Goal: Transaction & Acquisition: Subscribe to service/newsletter

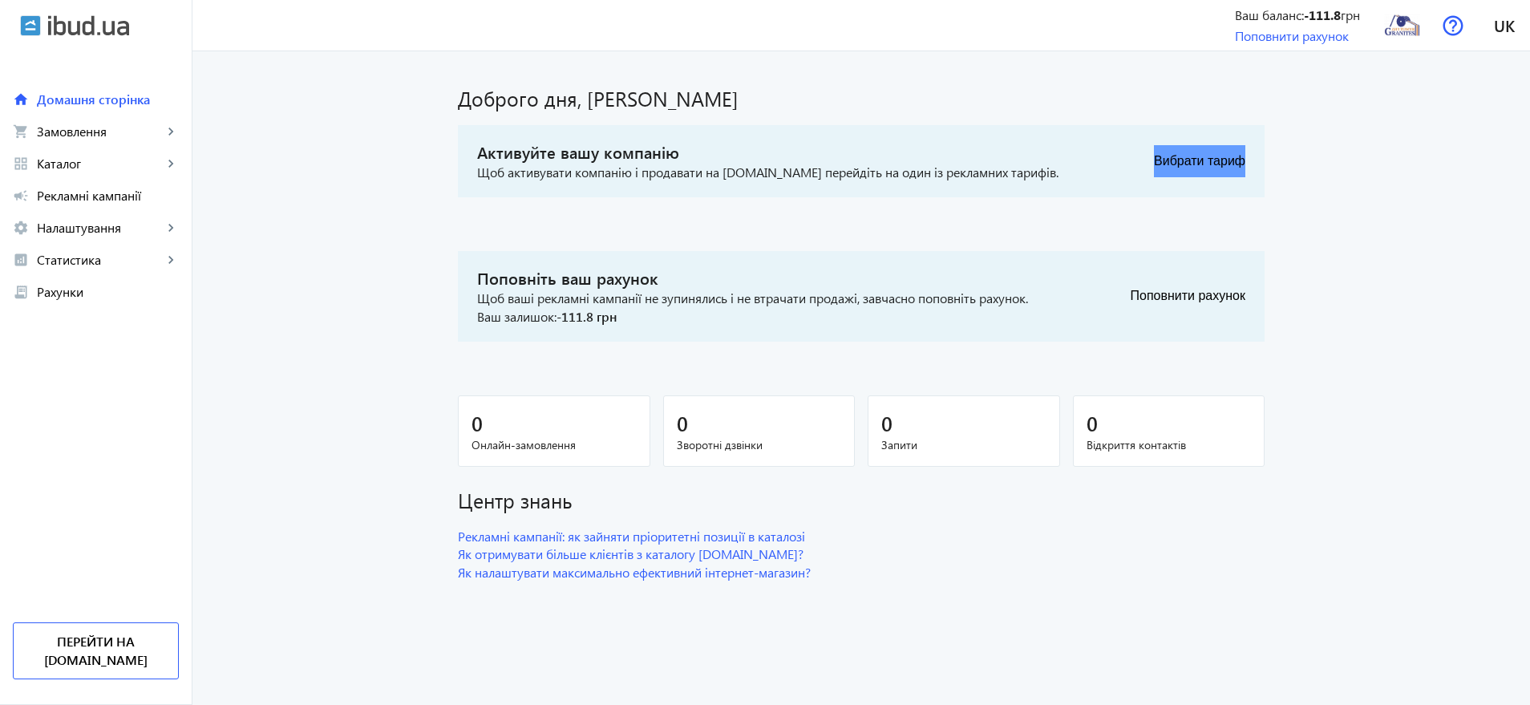
click at [1211, 166] on button "Вибрати тариф" at bounding box center [1199, 161] width 91 height 32
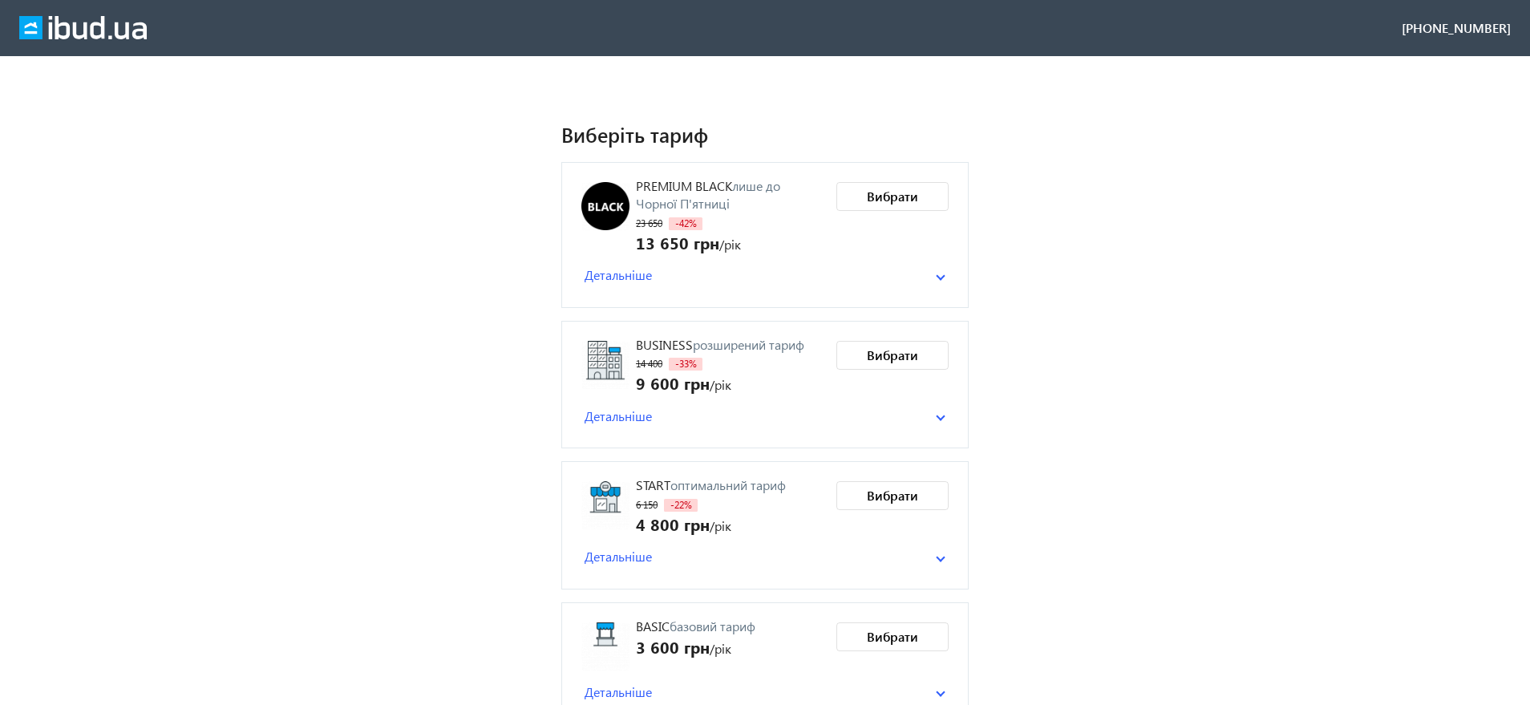
scroll to position [166, 0]
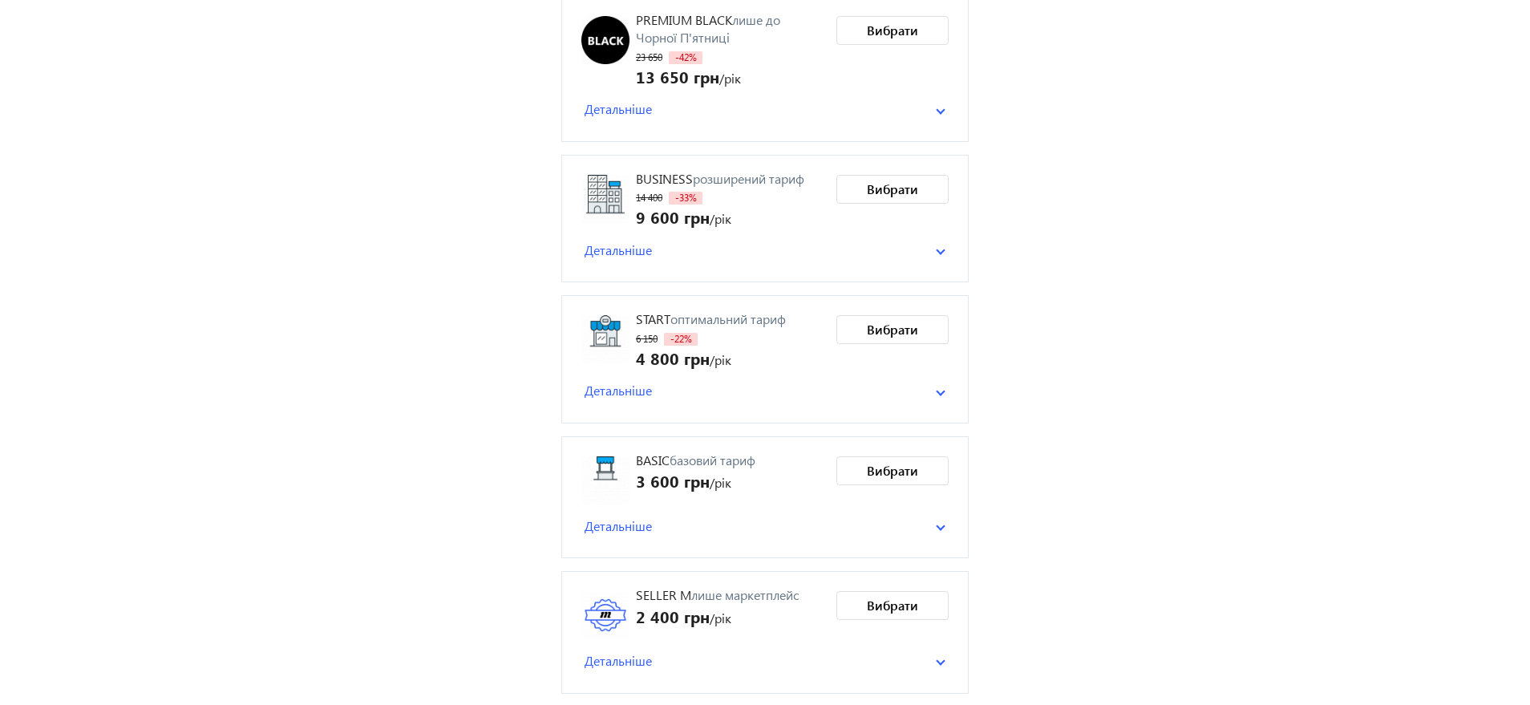
click at [630, 658] on span "Детальніше" at bounding box center [618, 661] width 67 height 18
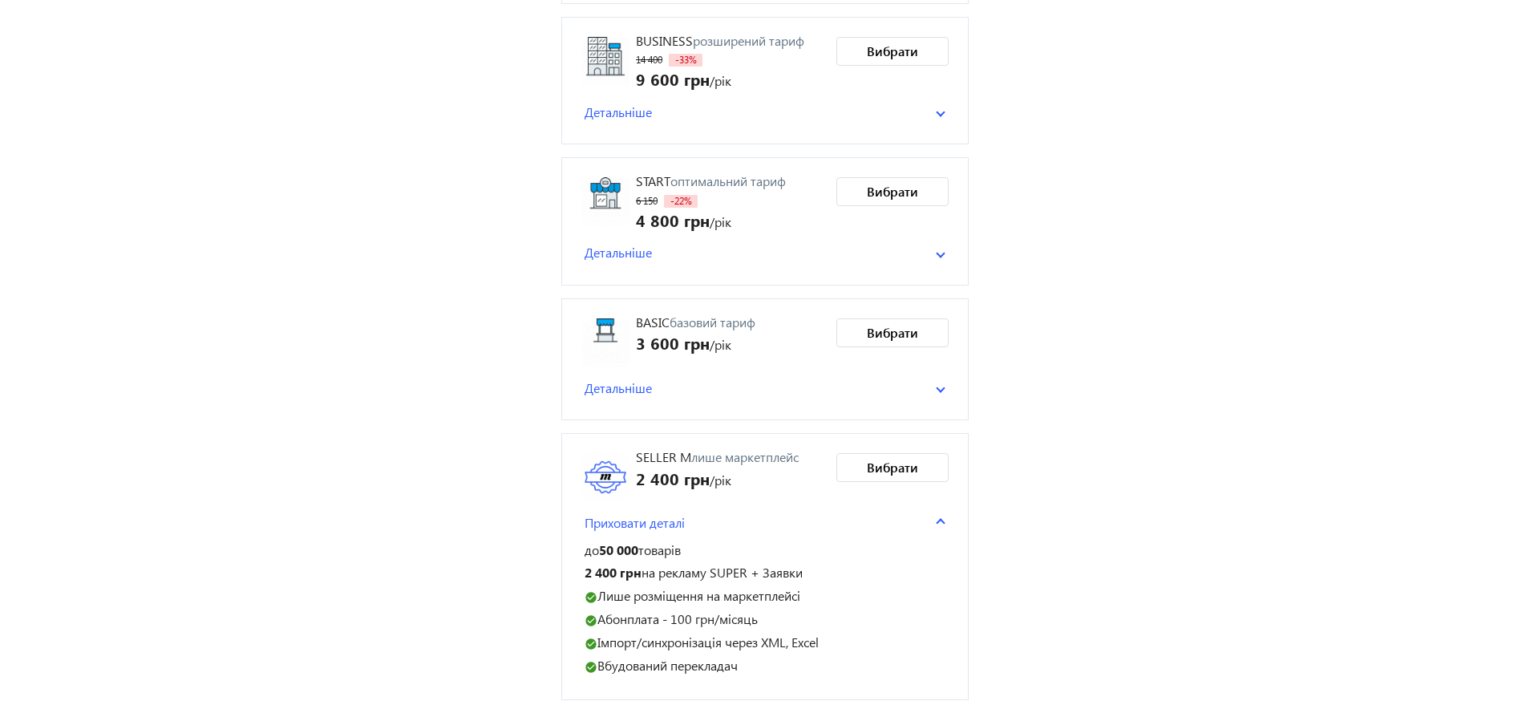
scroll to position [311, 0]
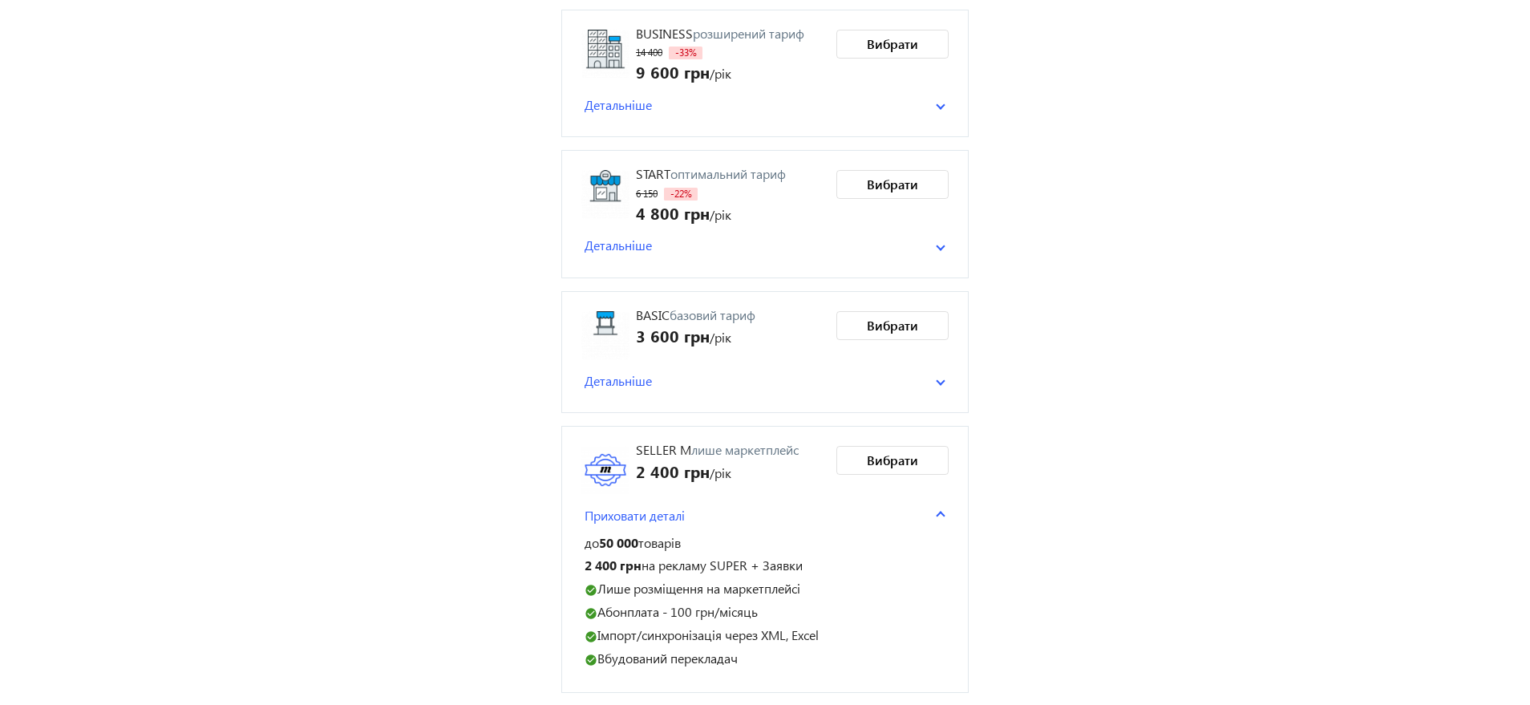
click at [609, 387] on span "Детальніше" at bounding box center [618, 381] width 67 height 18
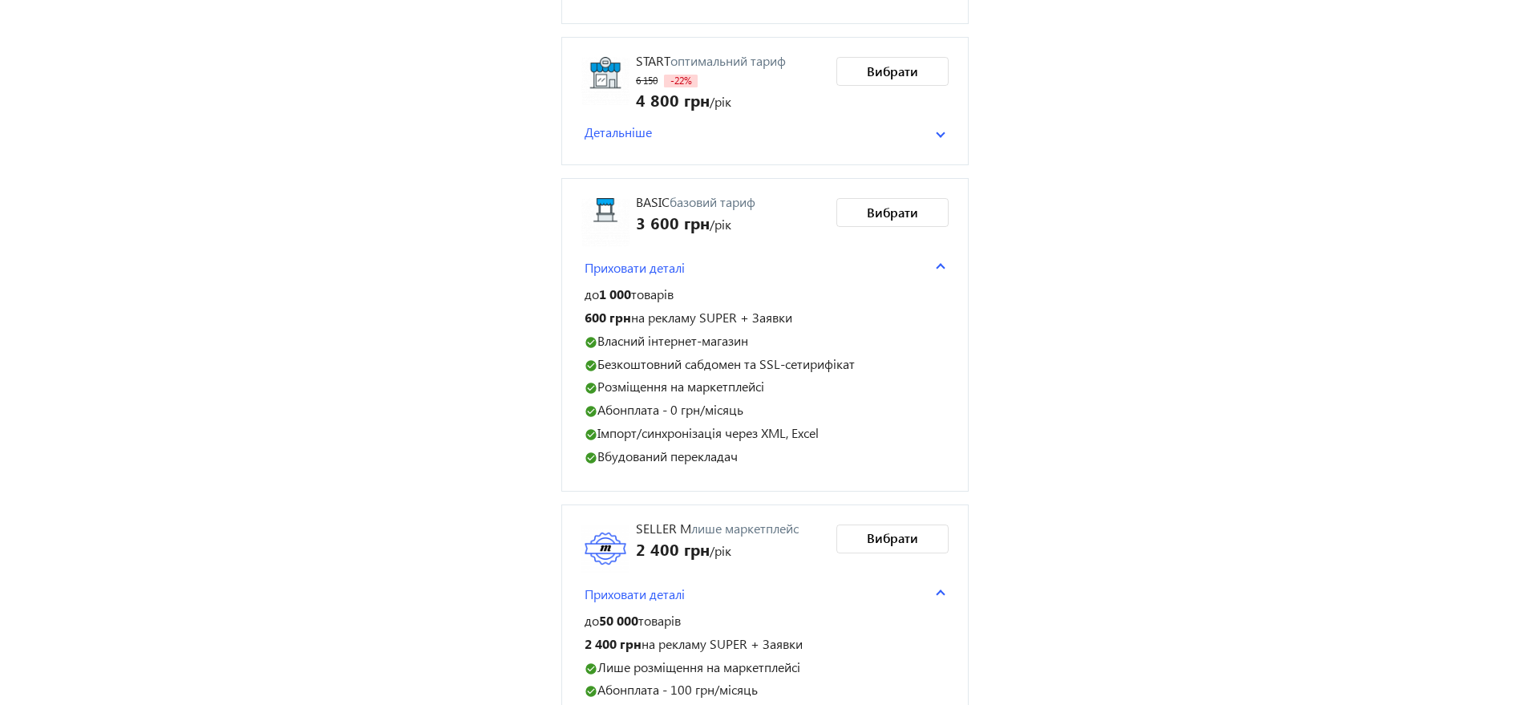
scroll to position [503, 0]
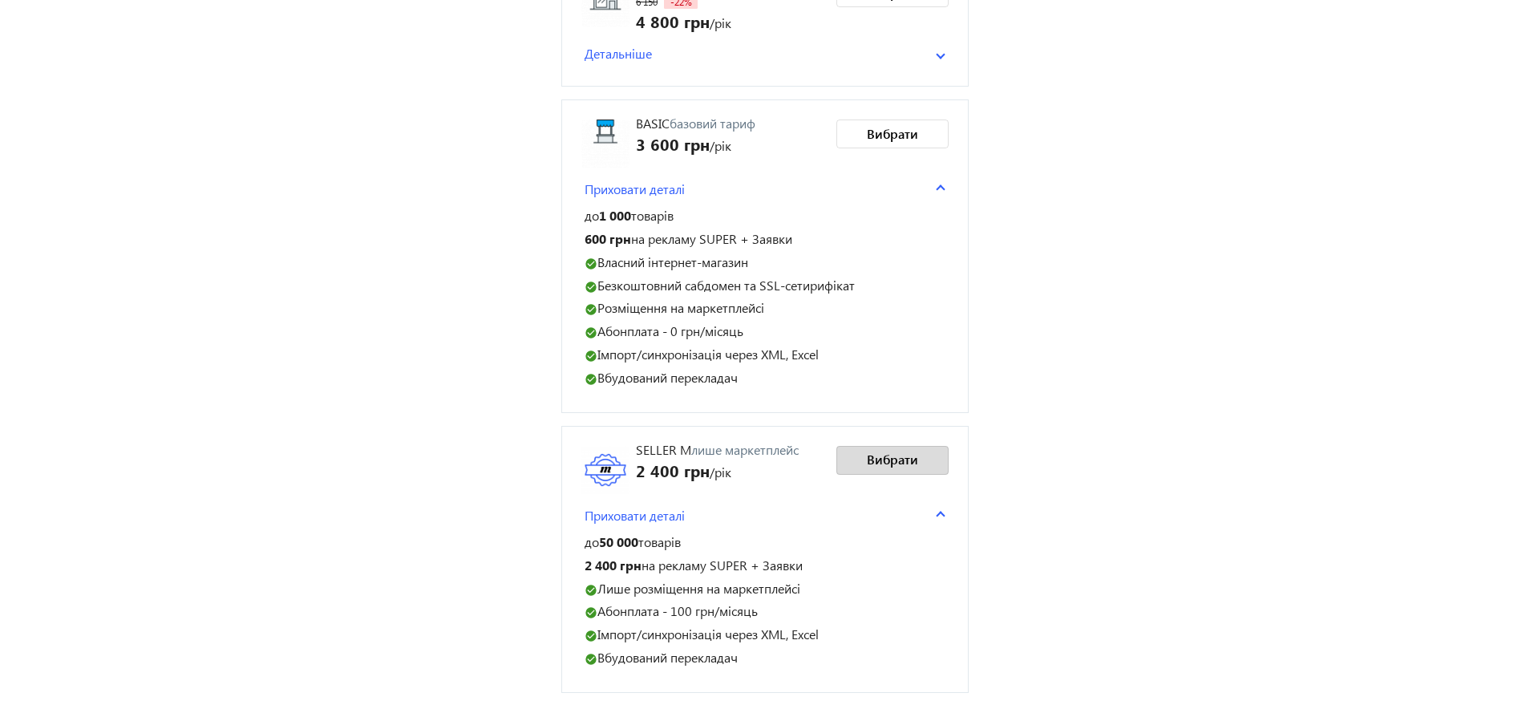
click at [902, 451] on span "Вибрати" at bounding box center [892, 460] width 51 height 18
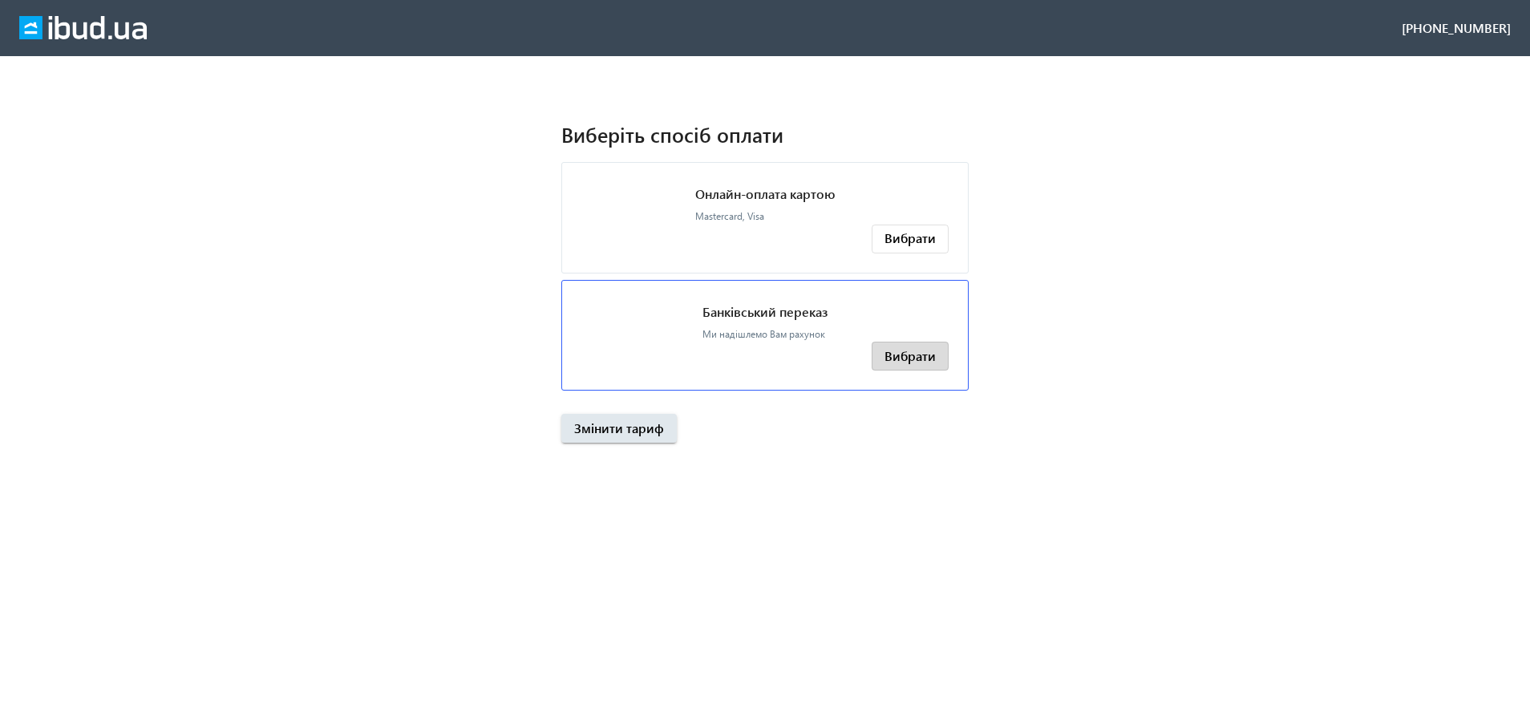
click at [927, 363] on span "Вибрати" at bounding box center [910, 356] width 51 height 18
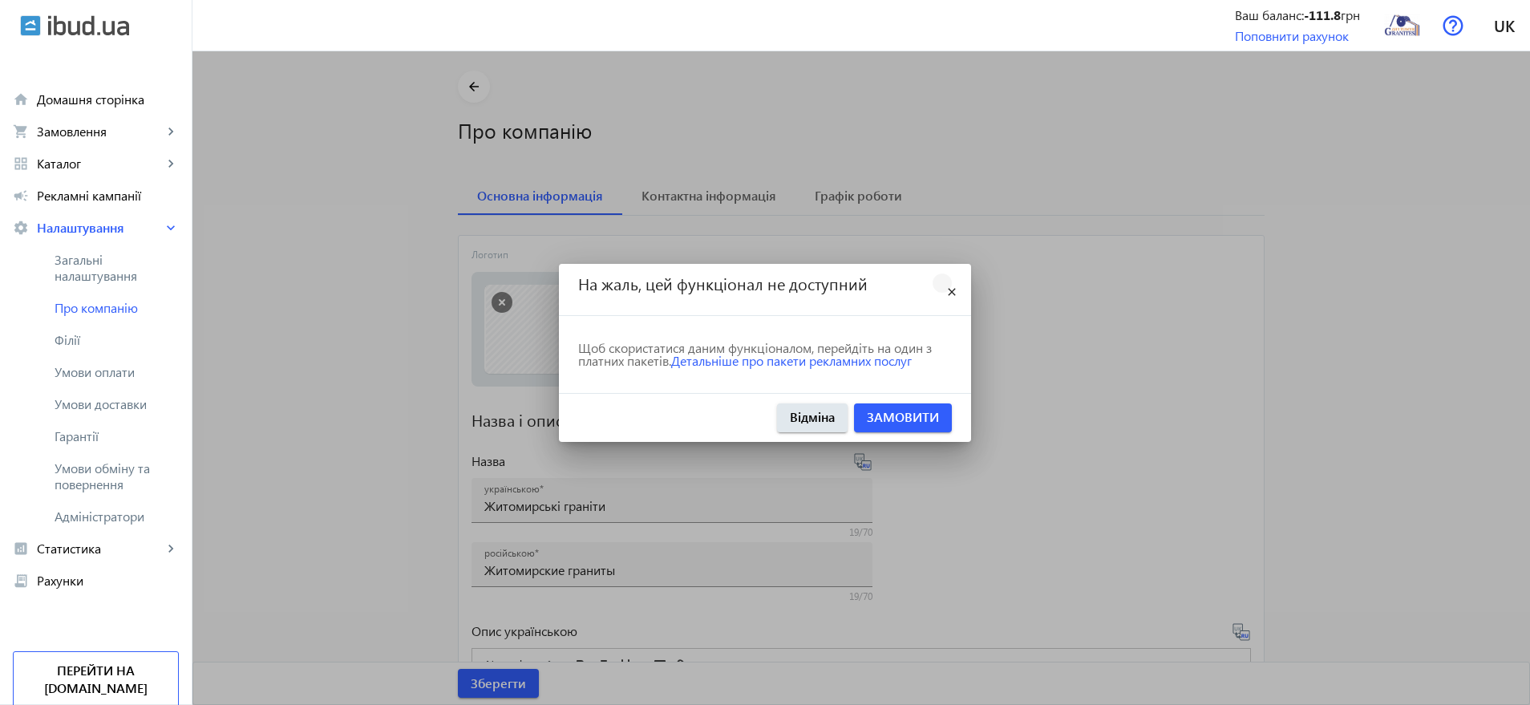
click at [950, 293] on mat-icon "close" at bounding box center [951, 292] width 19 height 19
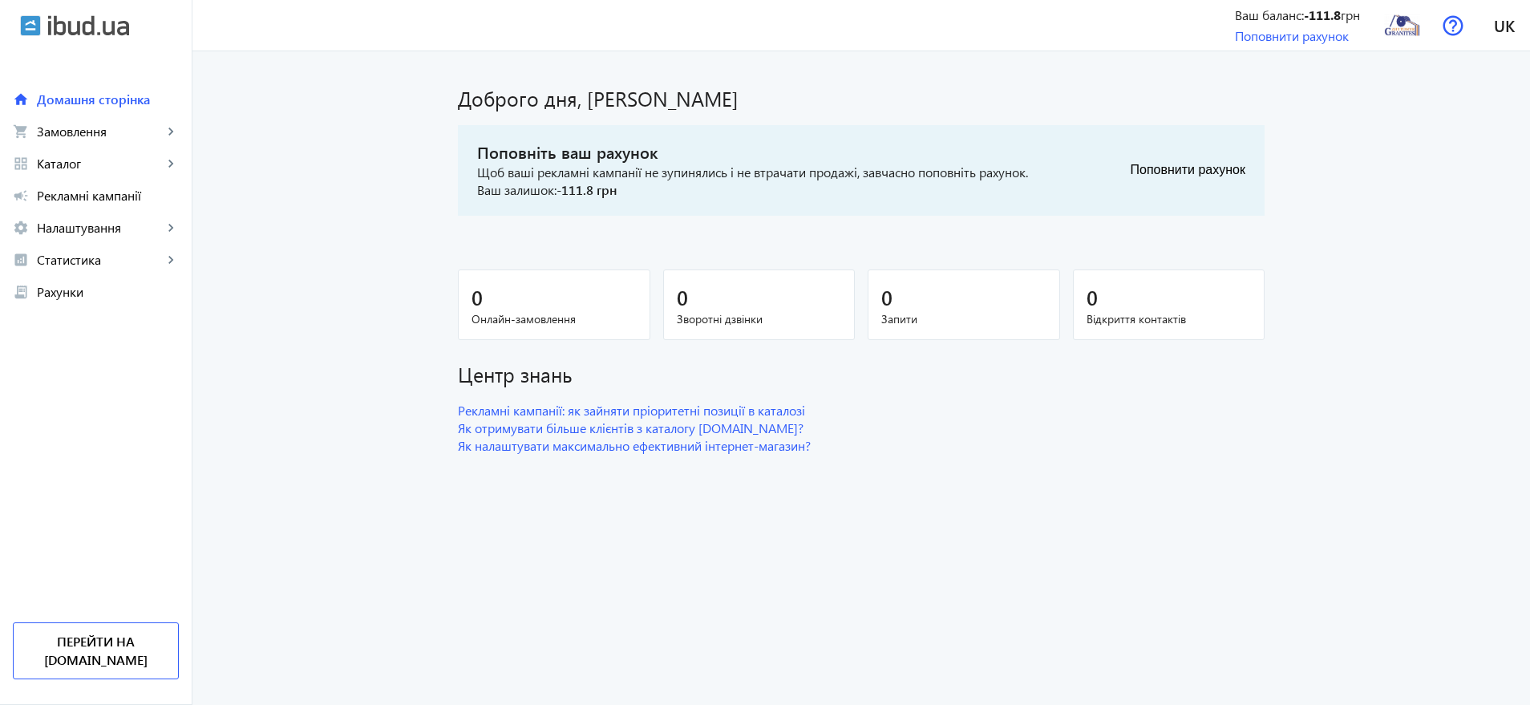
click at [326, 362] on main "Доброго дня, Кімлик Вікторія Поповніть ваш рахунок Щоб ваші рекламні кампанії н…" at bounding box center [861, 263] width 1338 height 385
click at [245, 367] on main "Доброго дня, Кімлик Вікторія Поповніть ваш рахунок Щоб ваші рекламні кампанії н…" at bounding box center [861, 263] width 1338 height 385
click at [1404, 25] on img at bounding box center [1402, 25] width 36 height 36
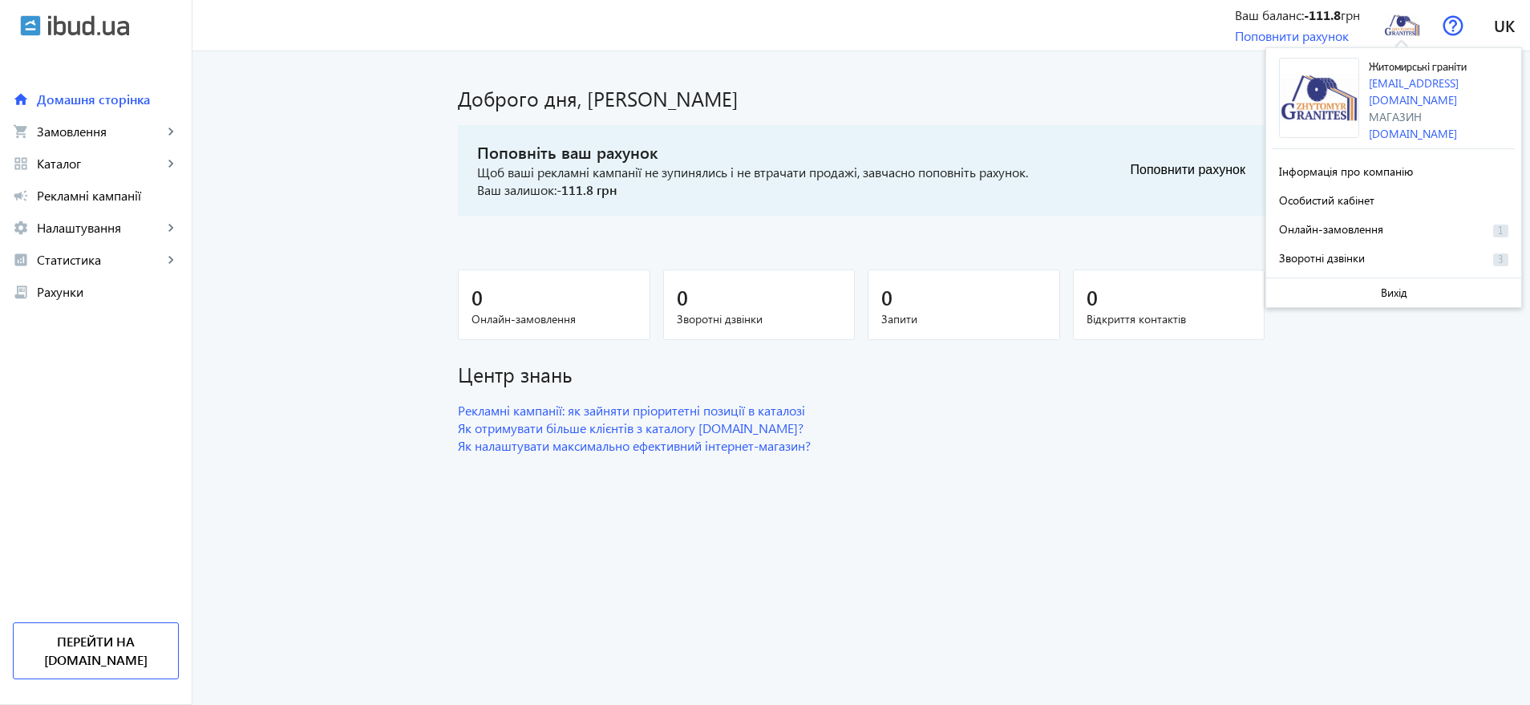
click at [1323, 486] on dashboard "Доброго дня, Кімлик Вікторія Поповніть ваш рахунок Щоб ваші рекламні кампанії н…" at bounding box center [861, 378] width 1338 height 654
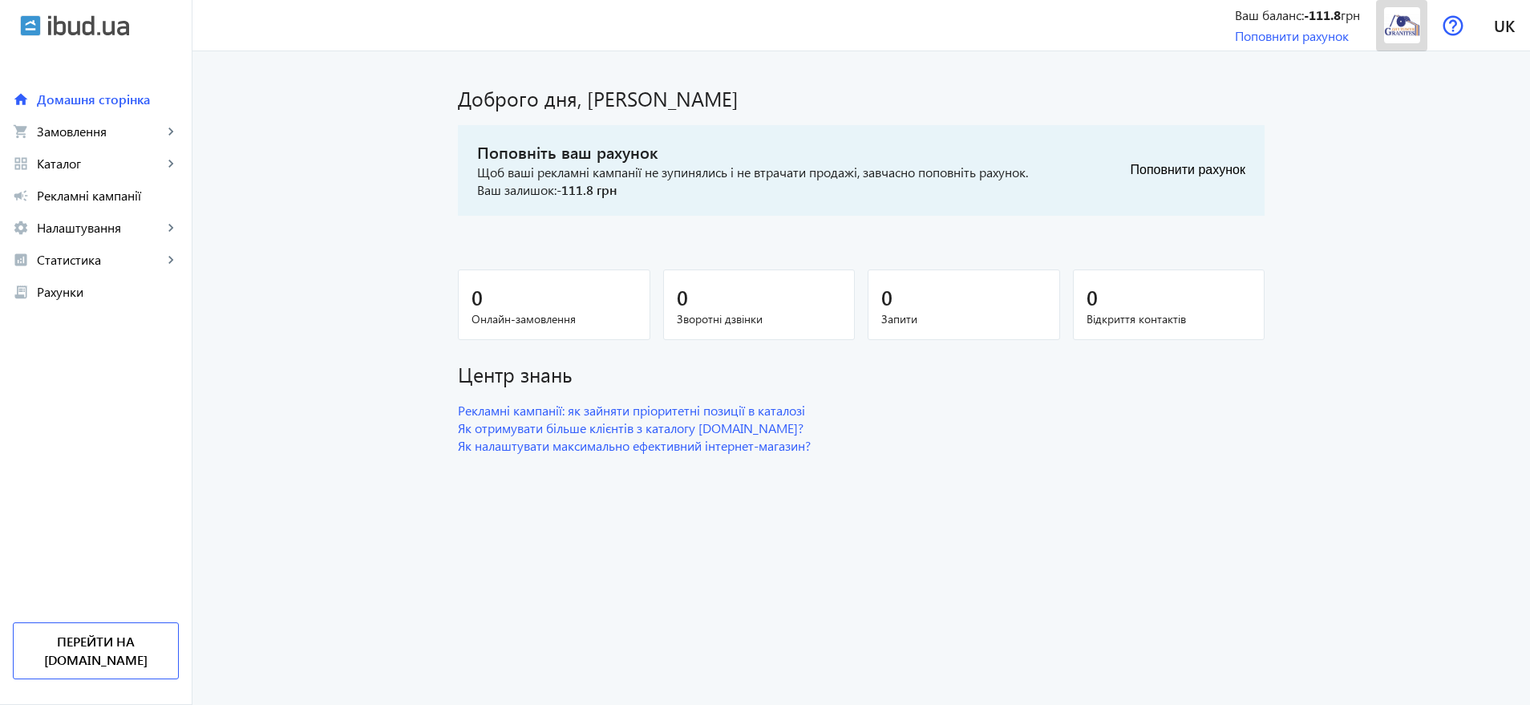
click at [1404, 29] on img at bounding box center [1402, 25] width 36 height 36
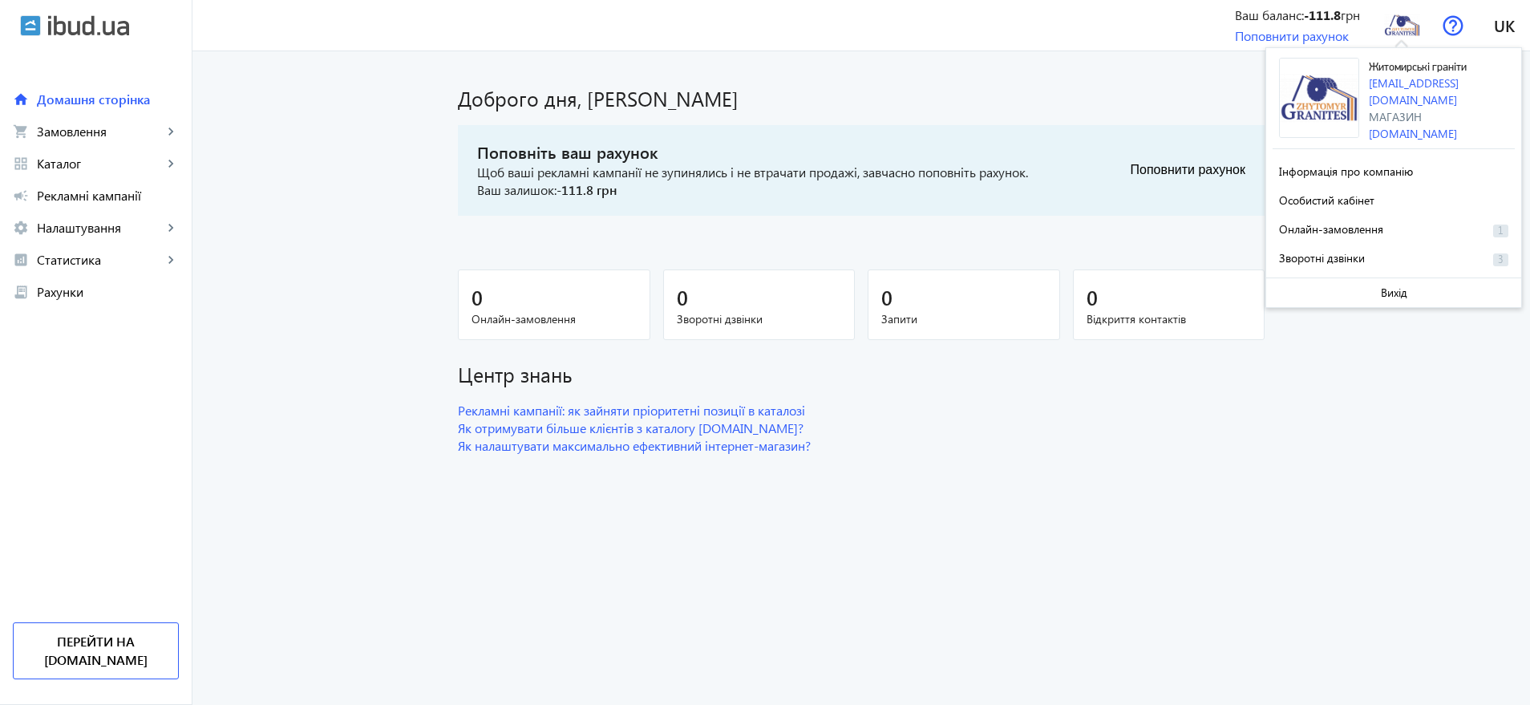
click at [1255, 567] on dashboard "Доброго дня, Кімлик Вікторія Поповніть ваш рахунок Щоб ваші рекламні кампанії н…" at bounding box center [861, 378] width 1338 height 654
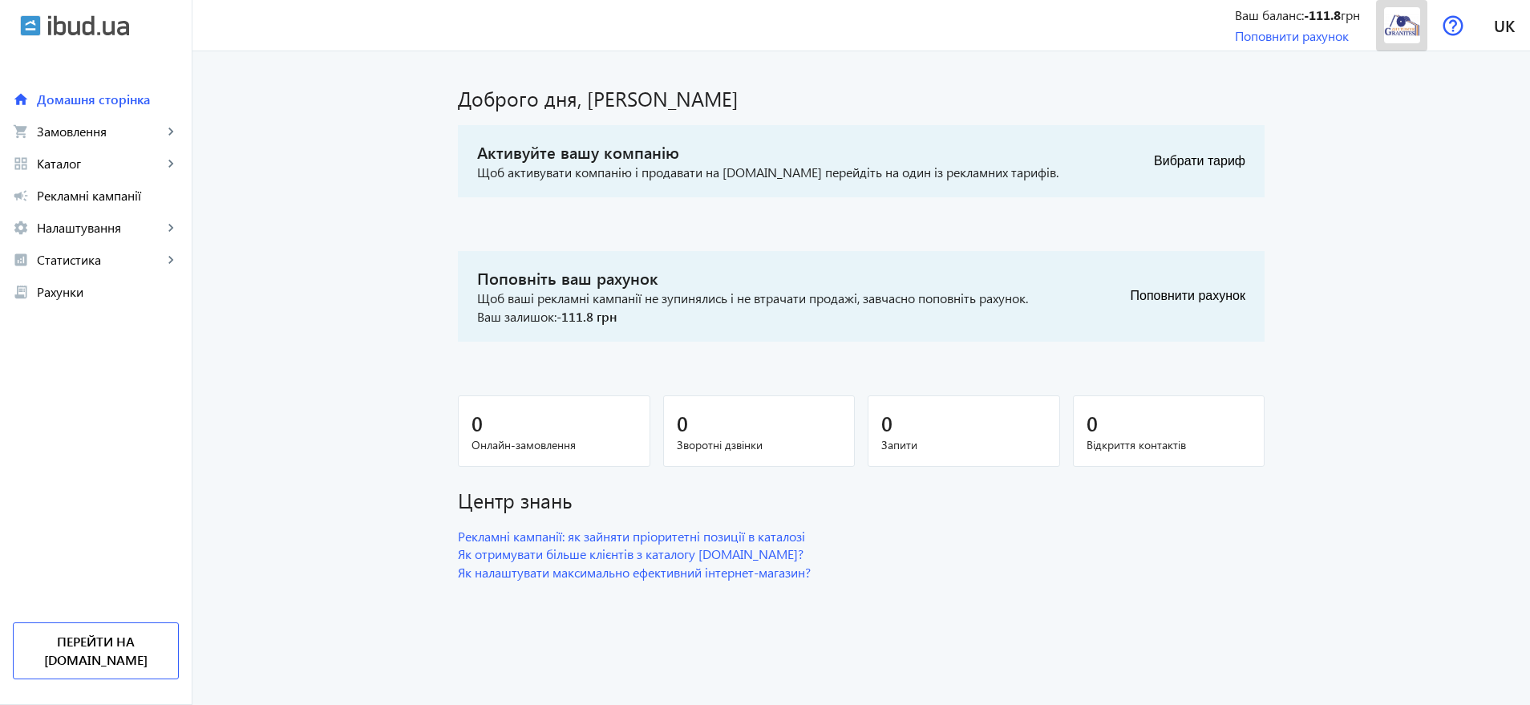
click at [1400, 32] on img at bounding box center [1402, 25] width 36 height 36
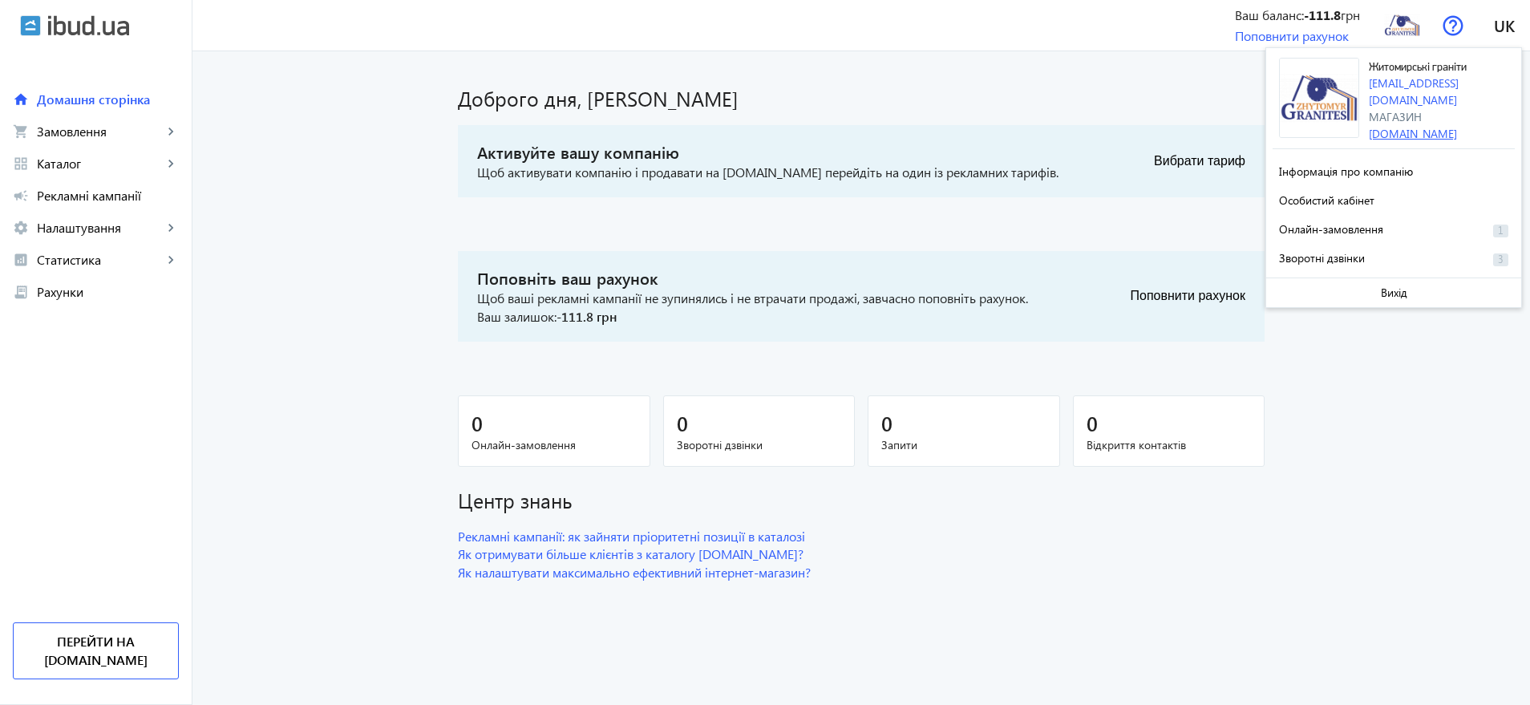
click at [1413, 126] on link "[DOMAIN_NAME]" at bounding box center [1413, 133] width 88 height 15
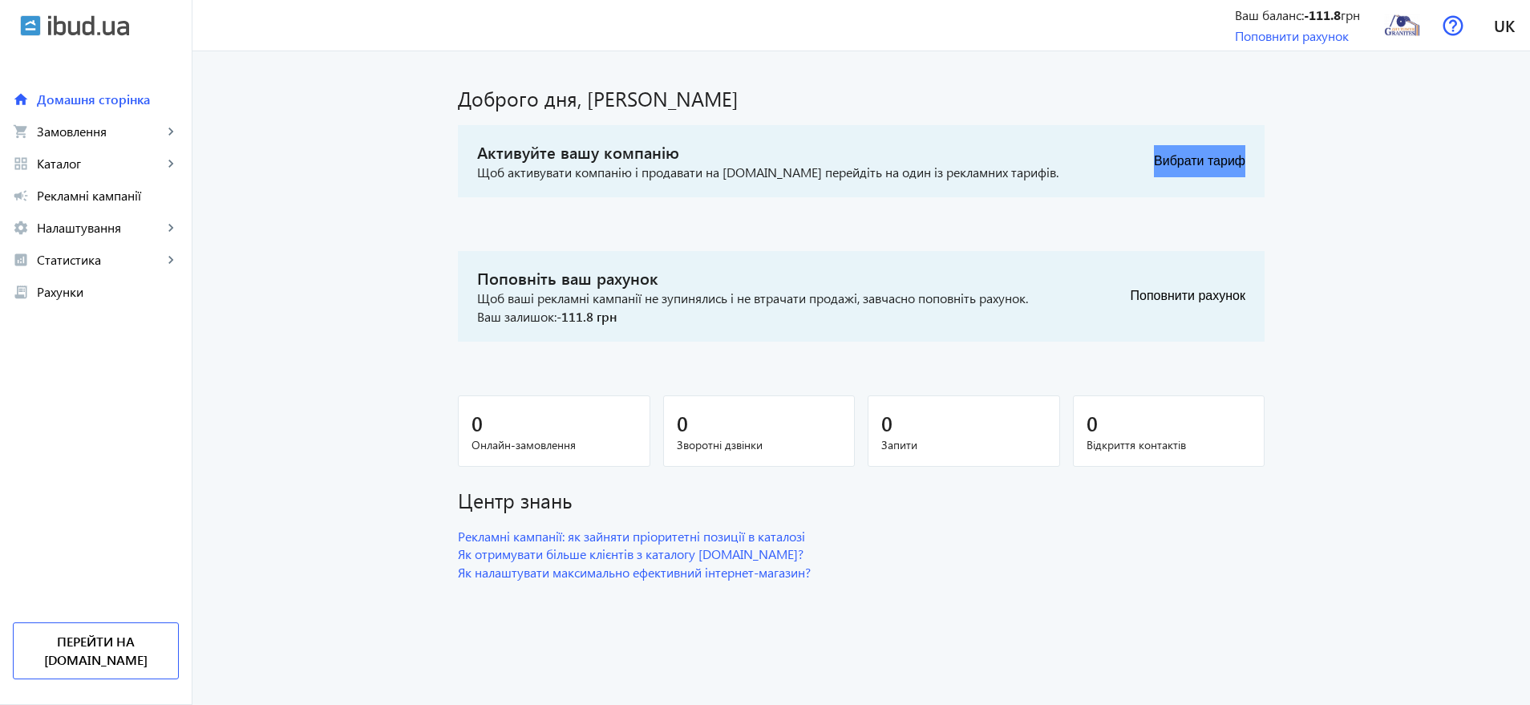
click at [1224, 159] on button "Вибрати тариф" at bounding box center [1199, 161] width 91 height 32
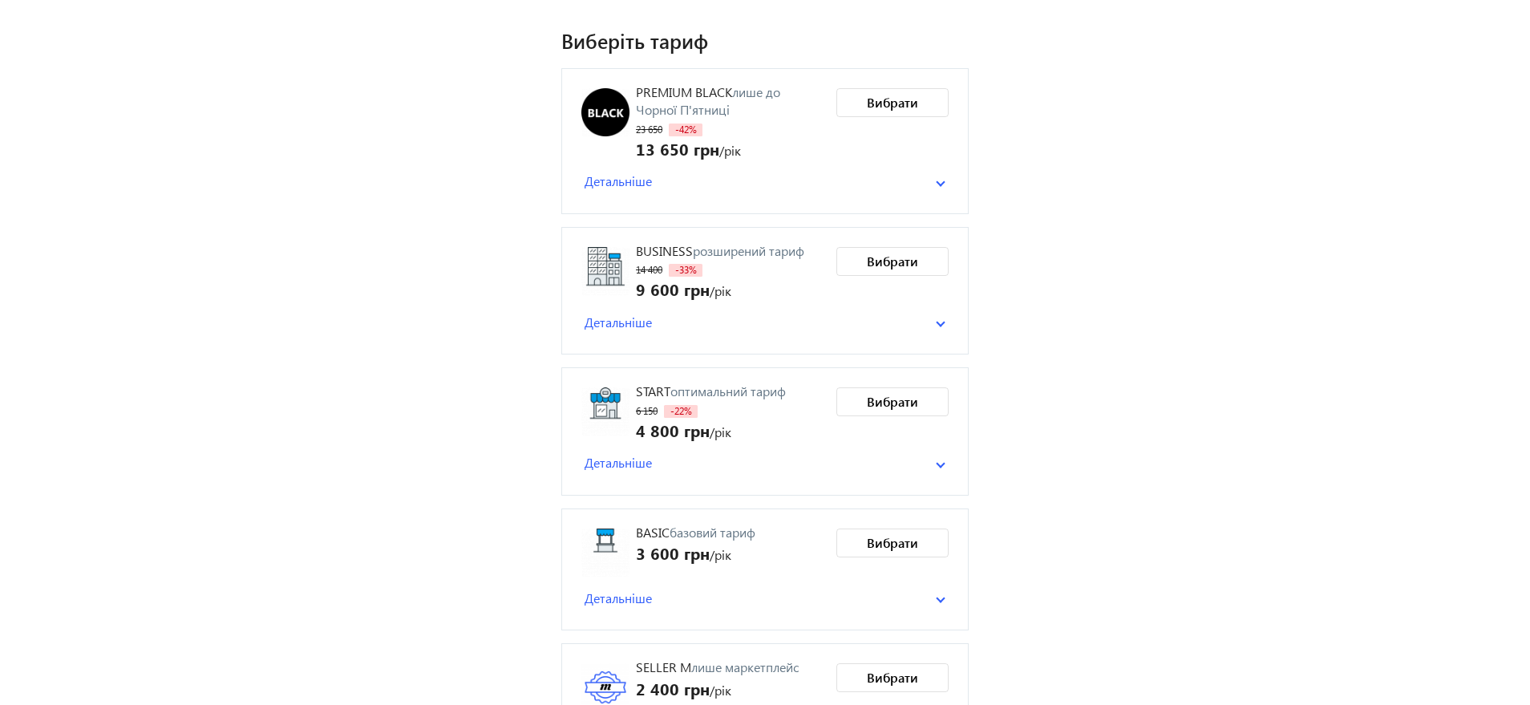
scroll to position [166, 0]
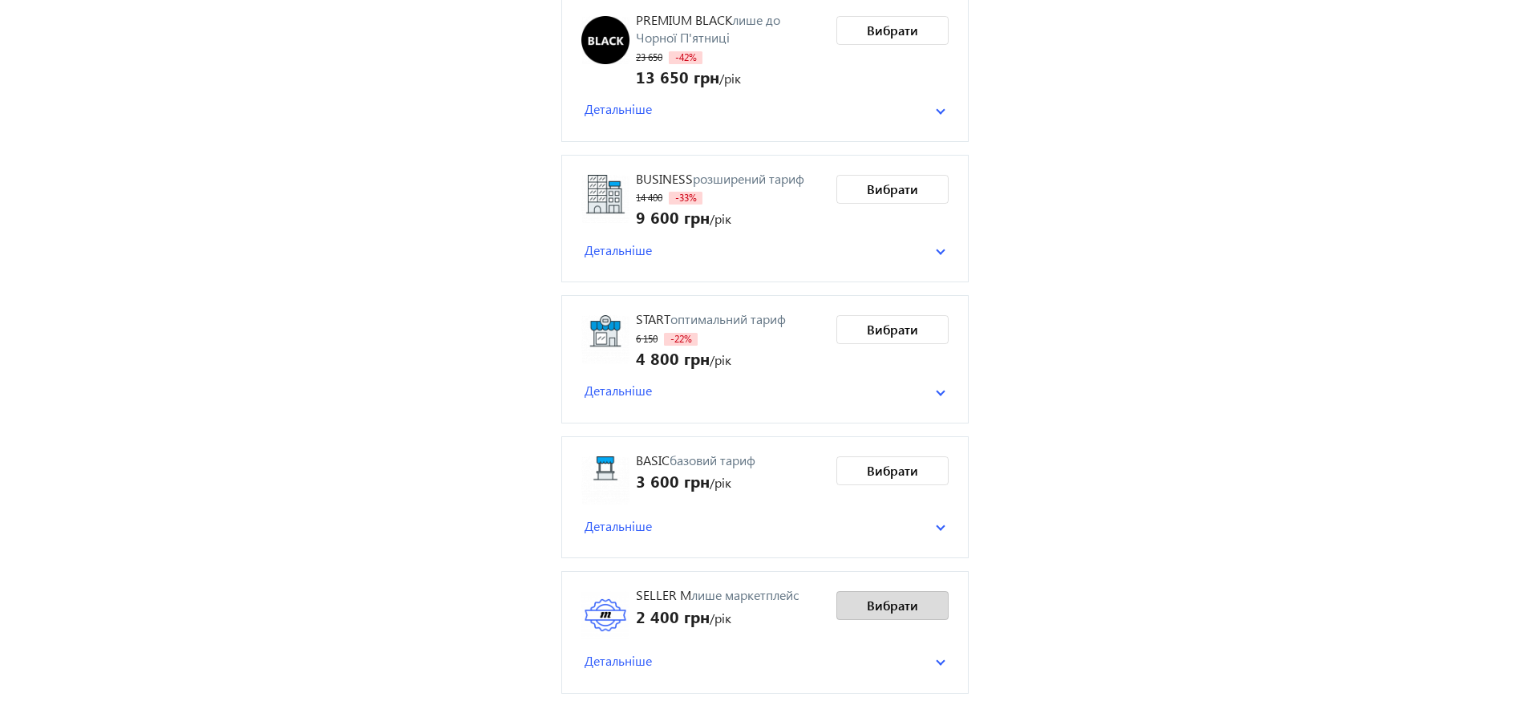
click at [895, 603] on span "Вибрати" at bounding box center [892, 606] width 51 height 18
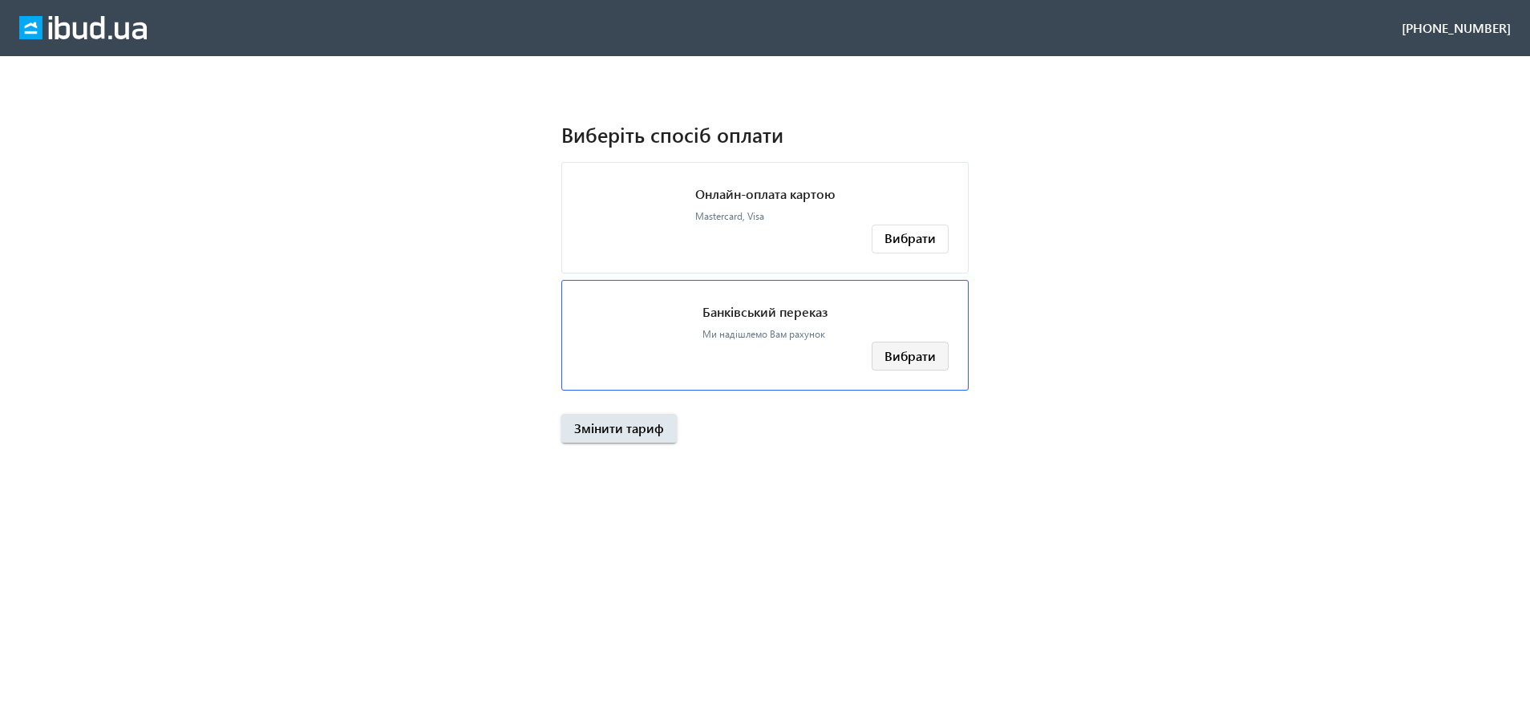
click at [906, 354] on span "Вибрати" at bounding box center [910, 356] width 51 height 18
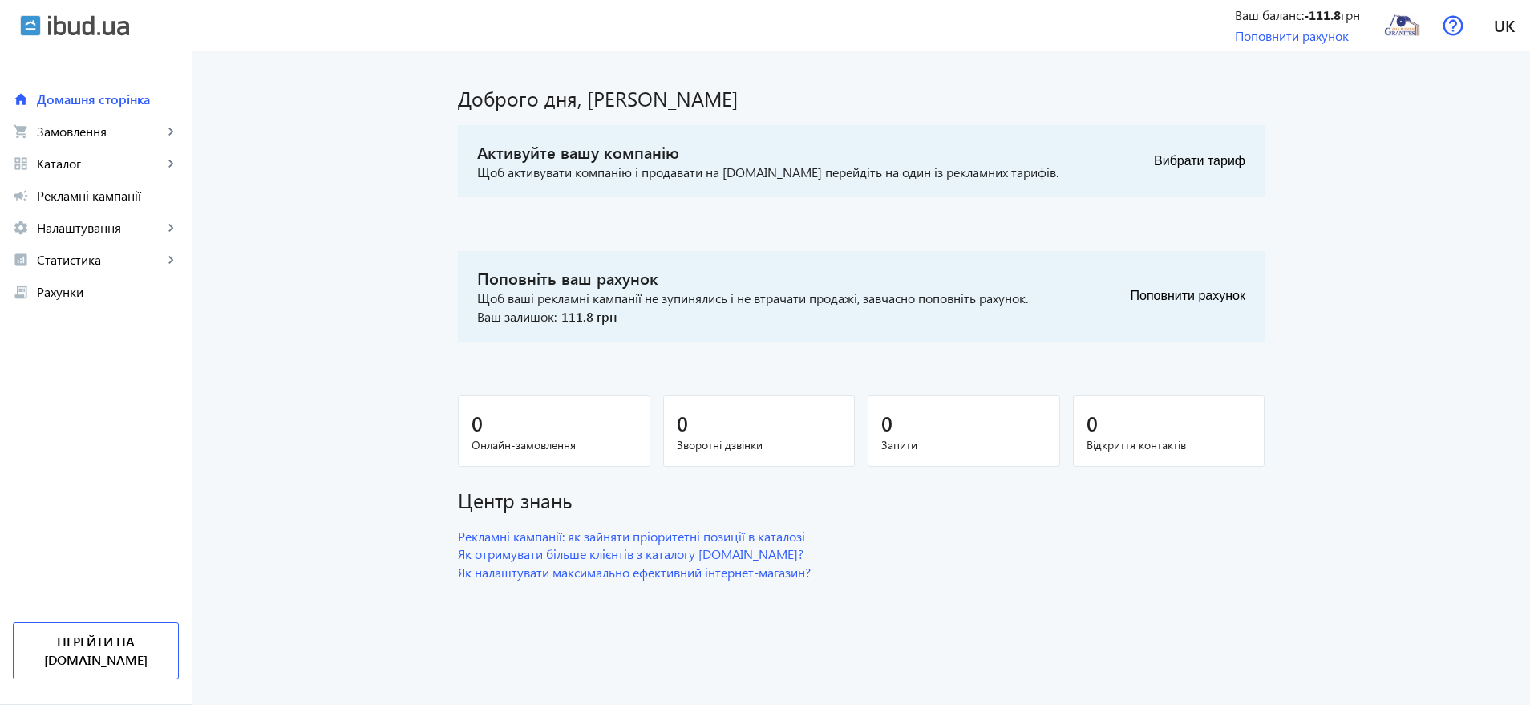
drag, startPoint x: 1197, startPoint y: 160, endPoint x: 1336, endPoint y: 268, distance: 176.0
click at [1197, 160] on button "Вибрати тариф" at bounding box center [1199, 161] width 91 height 32
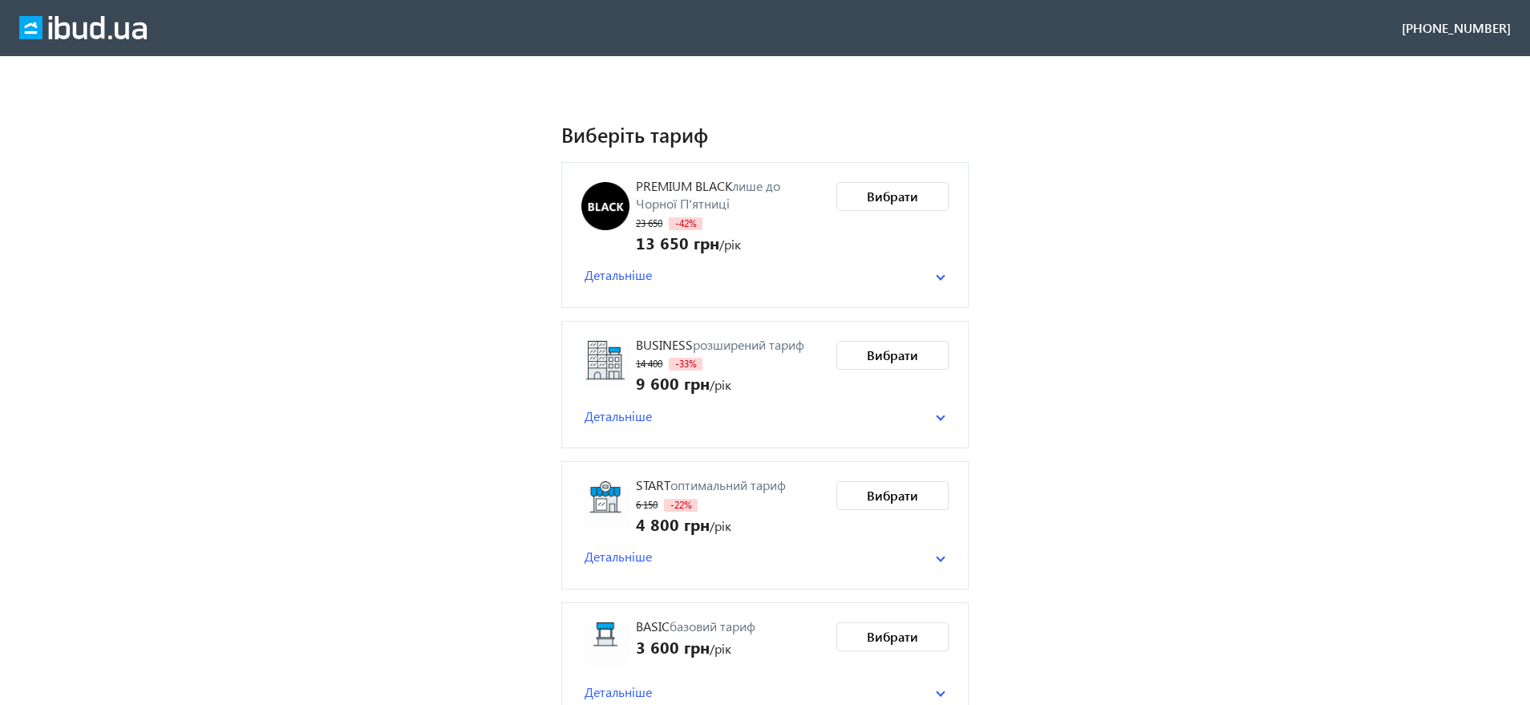
scroll to position [166, 0]
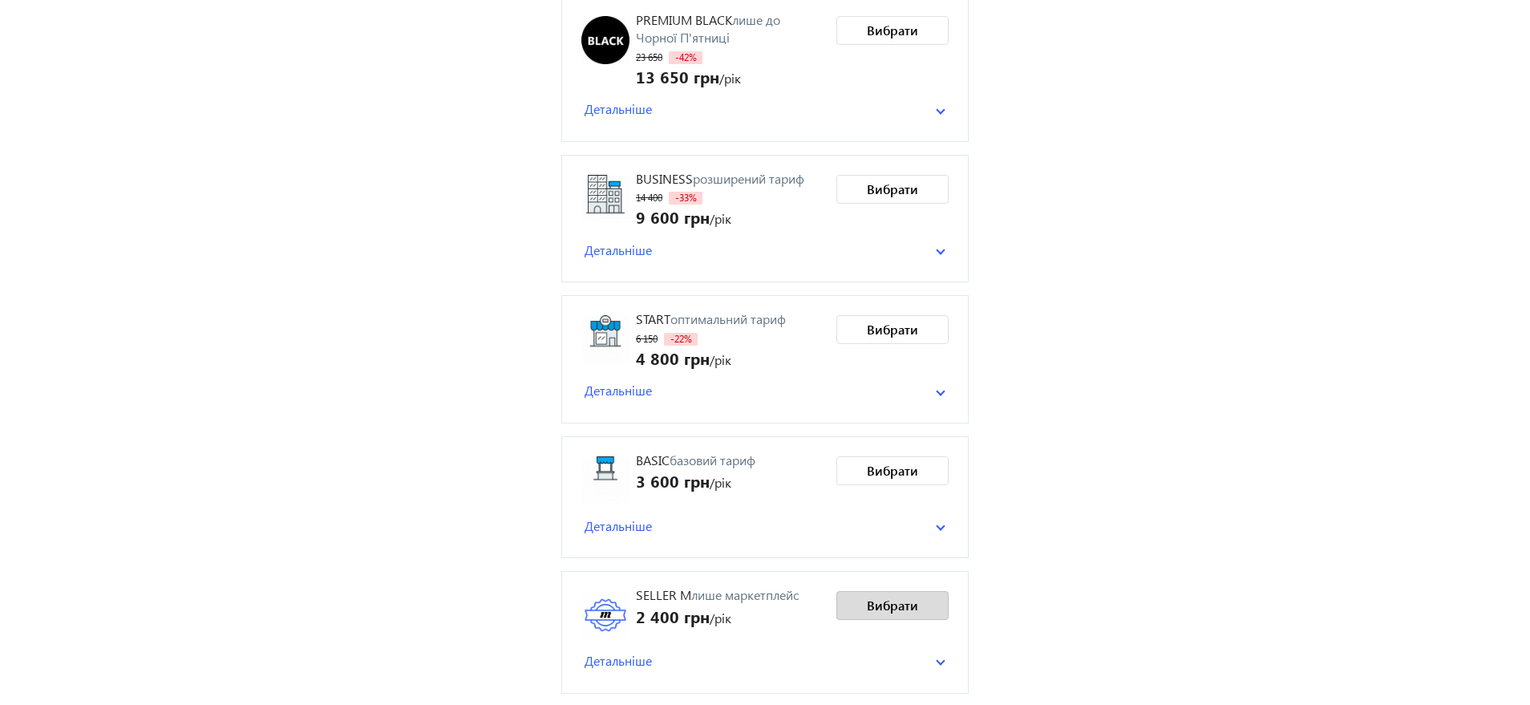
click at [894, 601] on span "Вибрати" at bounding box center [892, 606] width 51 height 18
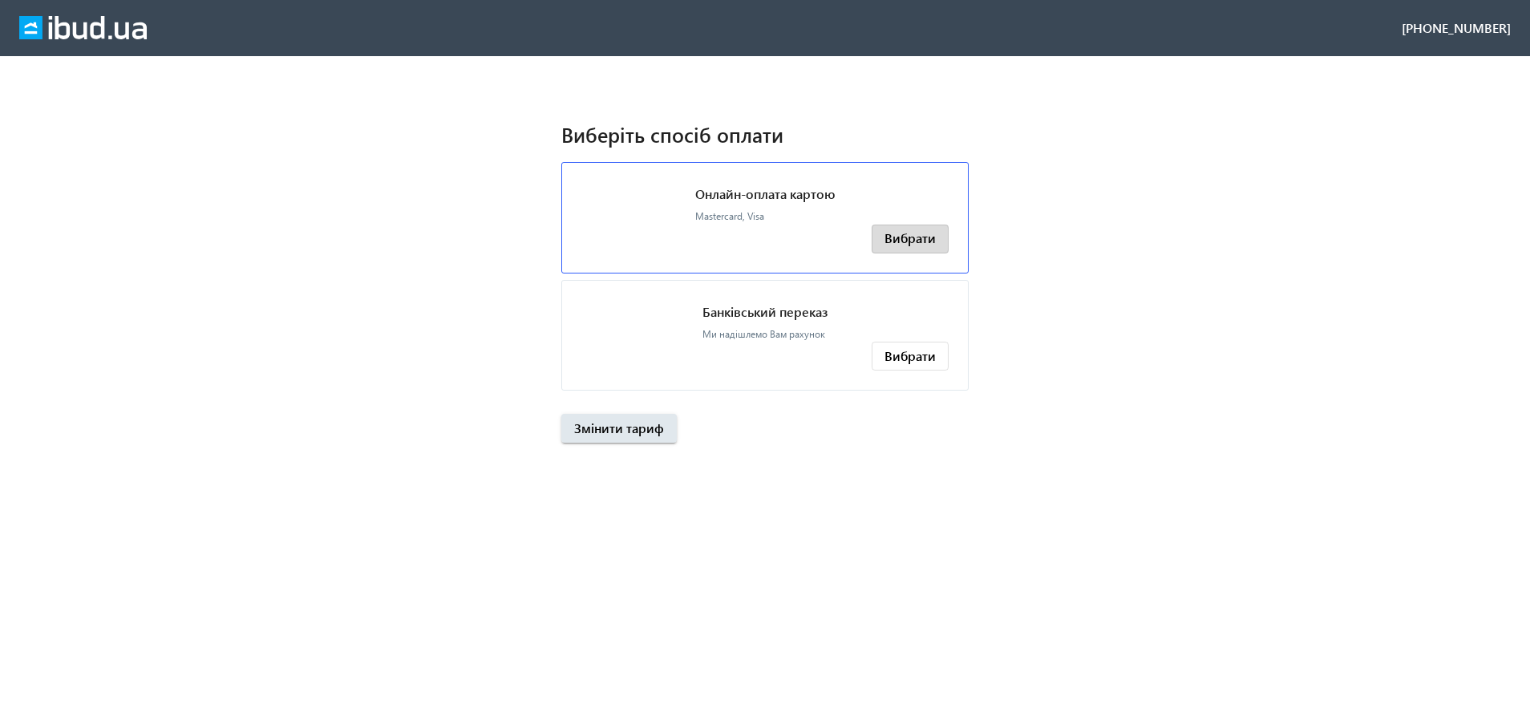
click at [915, 239] on span "Вибрати" at bounding box center [910, 238] width 51 height 18
